Goal: Navigation & Orientation: Find specific page/section

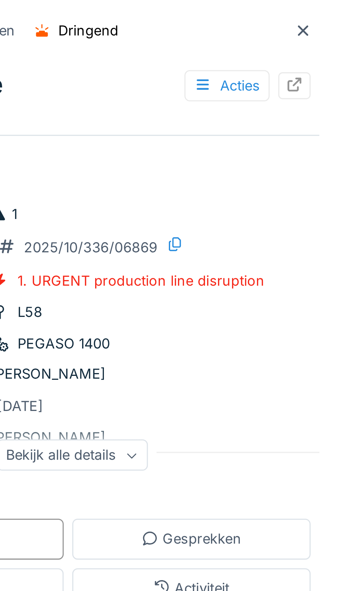
click at [329, 13] on div at bounding box center [331, 10] width 6 height 7
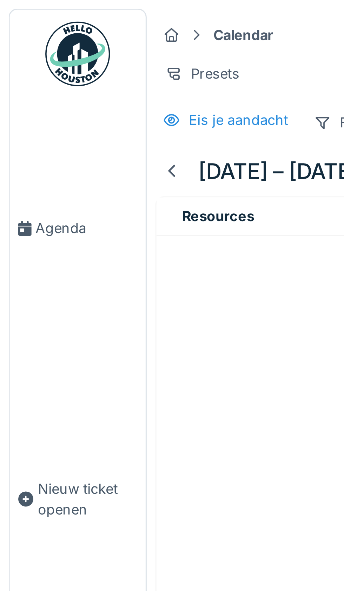
click at [24, 78] on span "Agenda" at bounding box center [28, 74] width 33 height 7
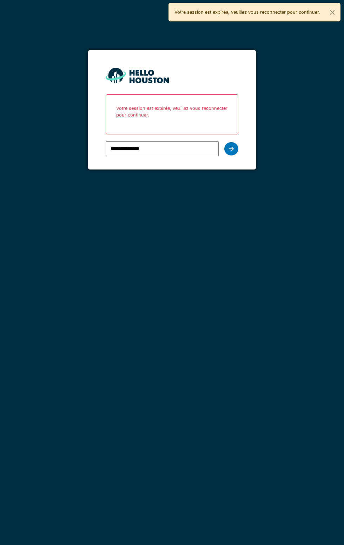
click at [232, 153] on div at bounding box center [231, 148] width 14 height 13
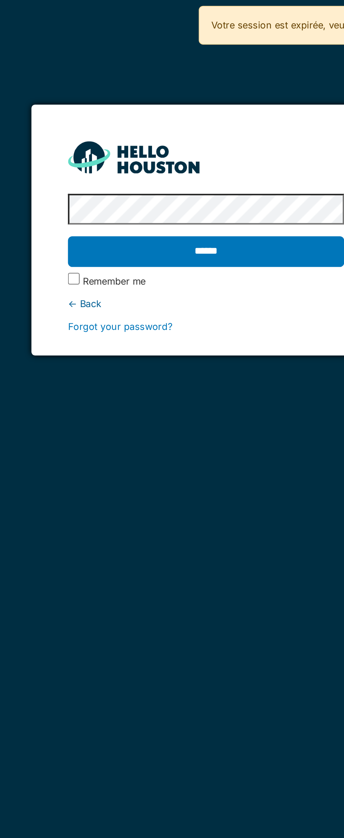
click at [178, 123] on input "******" at bounding box center [172, 120] width 132 height 15
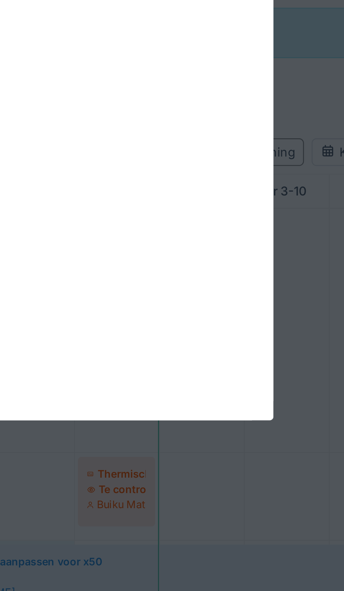
scroll to position [164, 0]
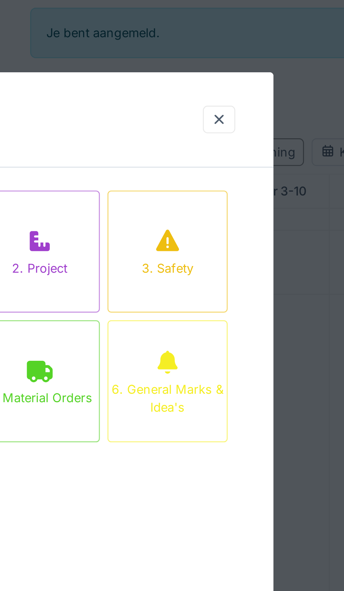
click at [241, 46] on div at bounding box center [238, 44] width 6 height 7
click at [237, 44] on div at bounding box center [238, 44] width 6 height 7
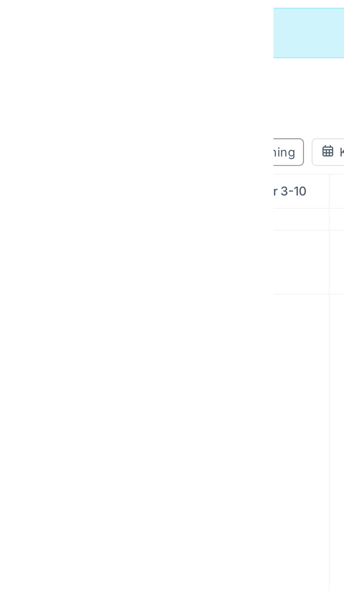
click at [238, 41] on div at bounding box center [172, 125] width 172 height 532
